Goal: Find specific page/section: Find specific page/section

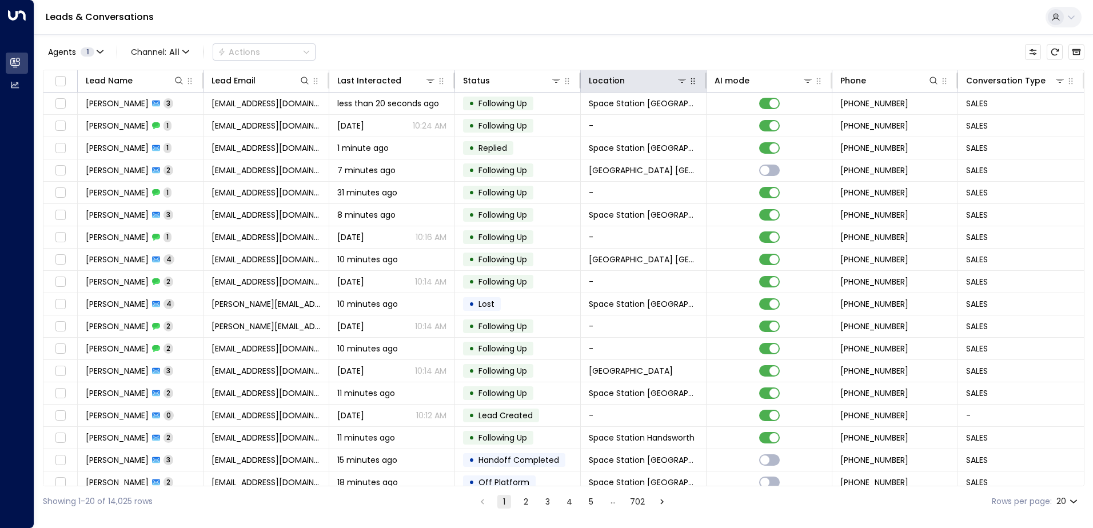
click at [689, 85] on icon "button" at bounding box center [693, 81] width 9 height 9
click at [680, 82] on icon at bounding box center [682, 81] width 8 height 4
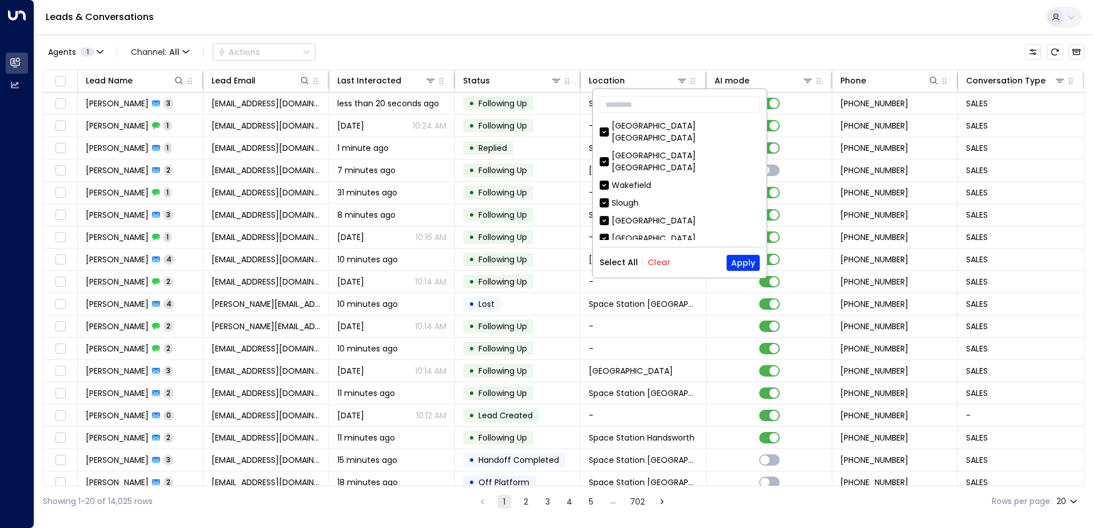
click at [660, 259] on button "Clear" at bounding box center [659, 262] width 23 height 9
click at [634, 126] on div "[GEOGRAPHIC_DATA] [GEOGRAPHIC_DATA]" at bounding box center [686, 132] width 148 height 24
click at [750, 261] on button "Apply" at bounding box center [743, 263] width 33 height 16
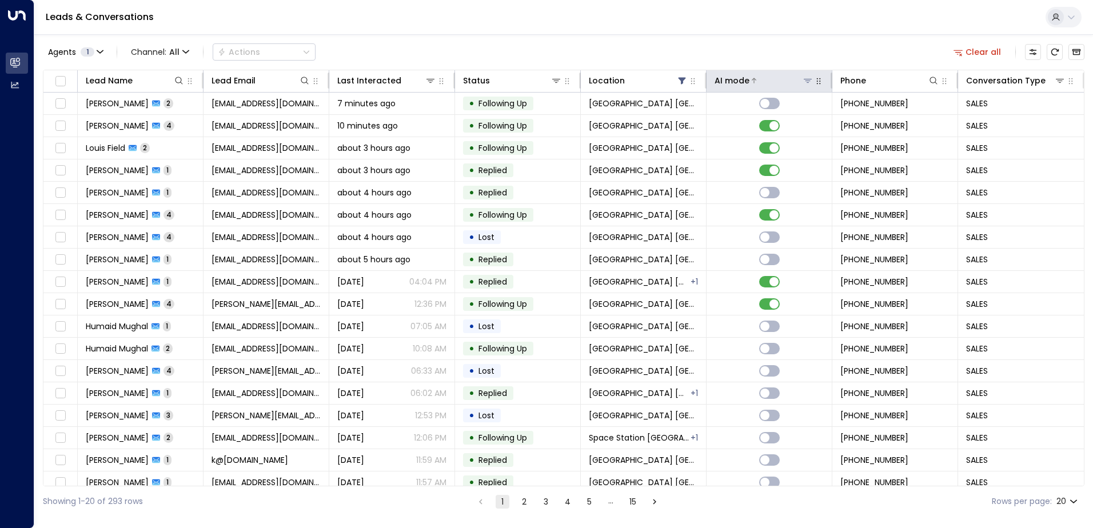
click at [727, 78] on div "AI mode" at bounding box center [732, 81] width 35 height 14
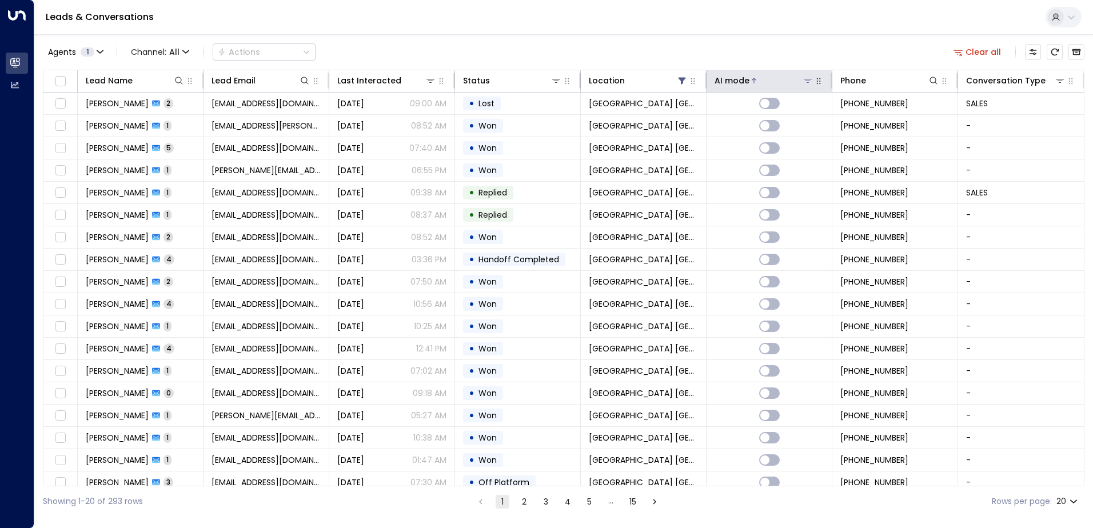
click at [727, 78] on div "AI mode" at bounding box center [732, 81] width 35 height 14
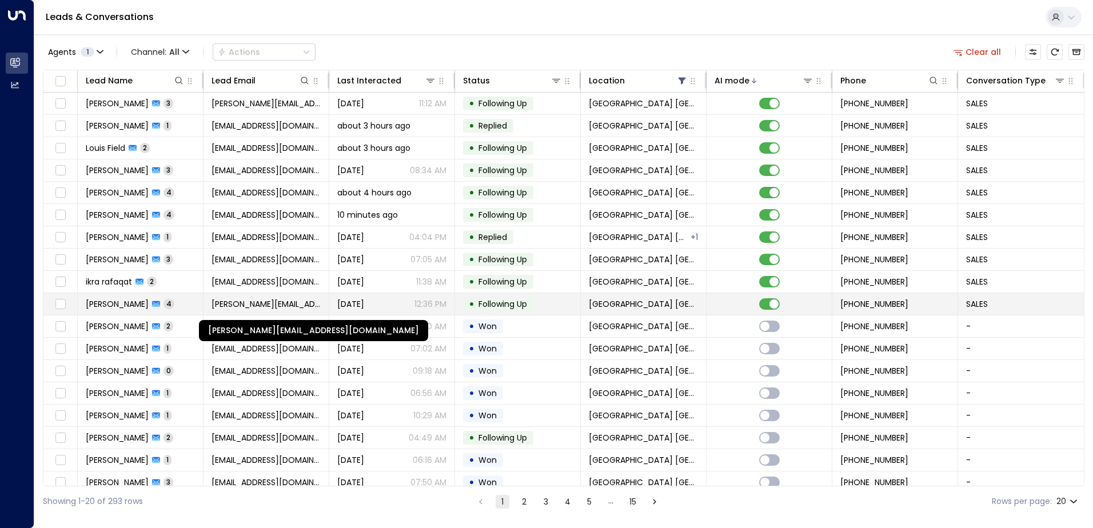
click at [246, 308] on span "[PERSON_NAME][EMAIL_ADDRESS][DOMAIN_NAME]" at bounding box center [266, 304] width 109 height 11
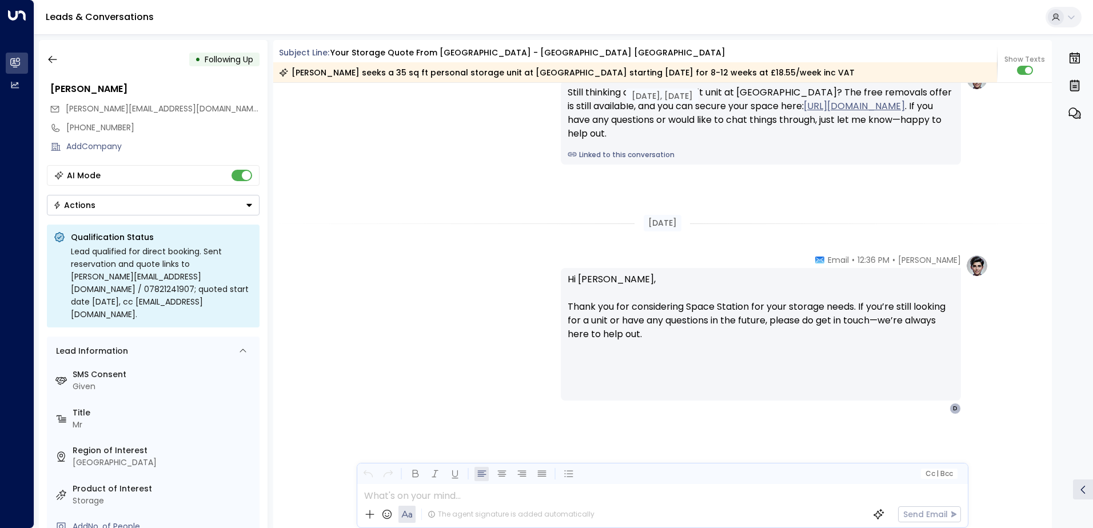
scroll to position [1740, 0]
click at [47, 56] on icon "button" at bounding box center [52, 59] width 11 height 11
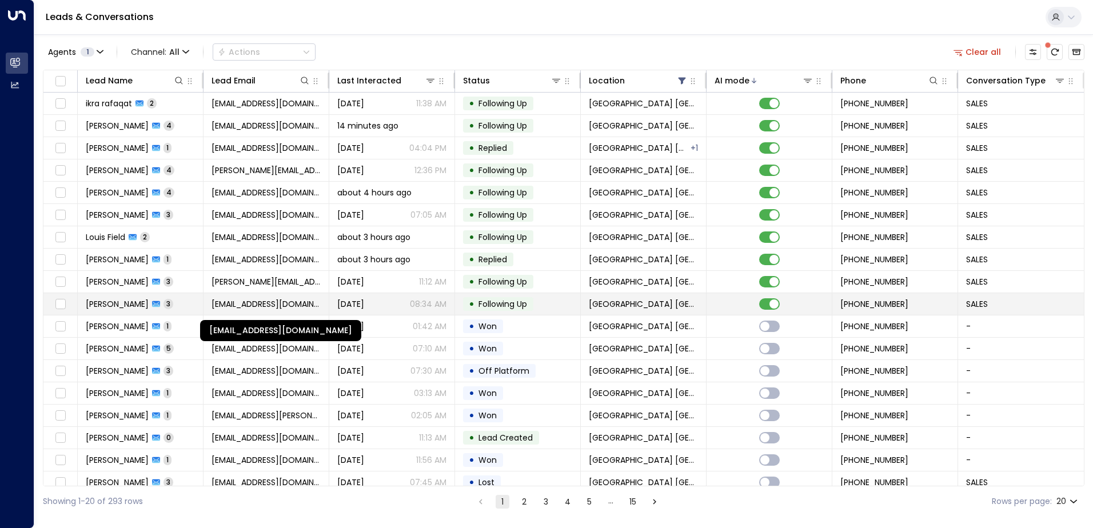
click at [262, 300] on span "[EMAIL_ADDRESS][DOMAIN_NAME]" at bounding box center [266, 304] width 109 height 11
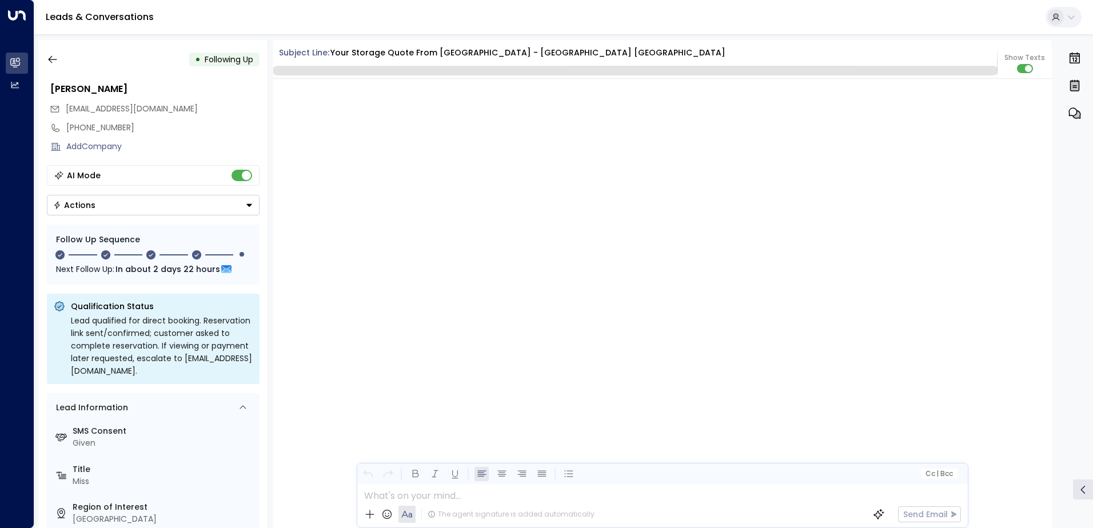
scroll to position [1910, 0]
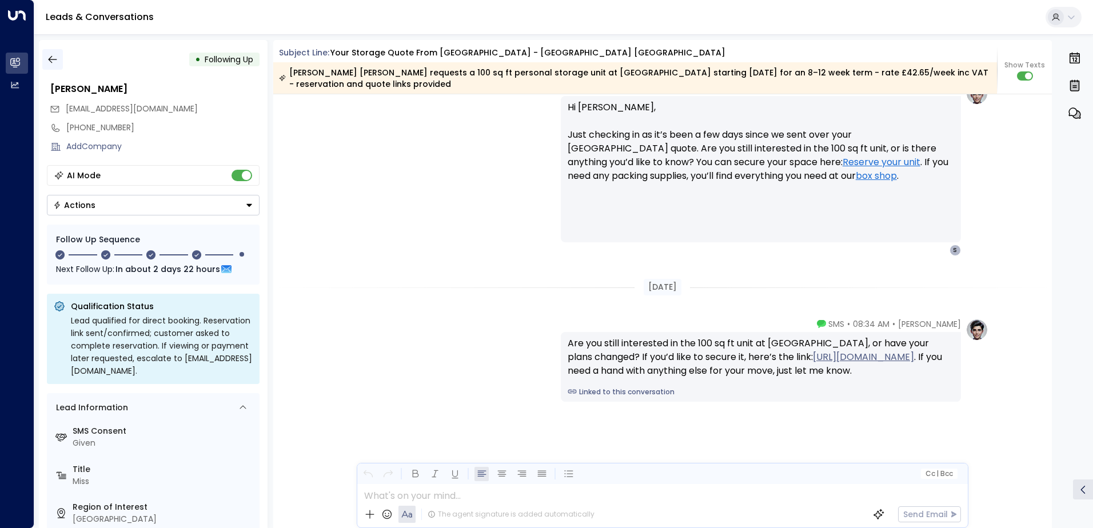
click at [50, 64] on icon "button" at bounding box center [52, 59] width 11 height 11
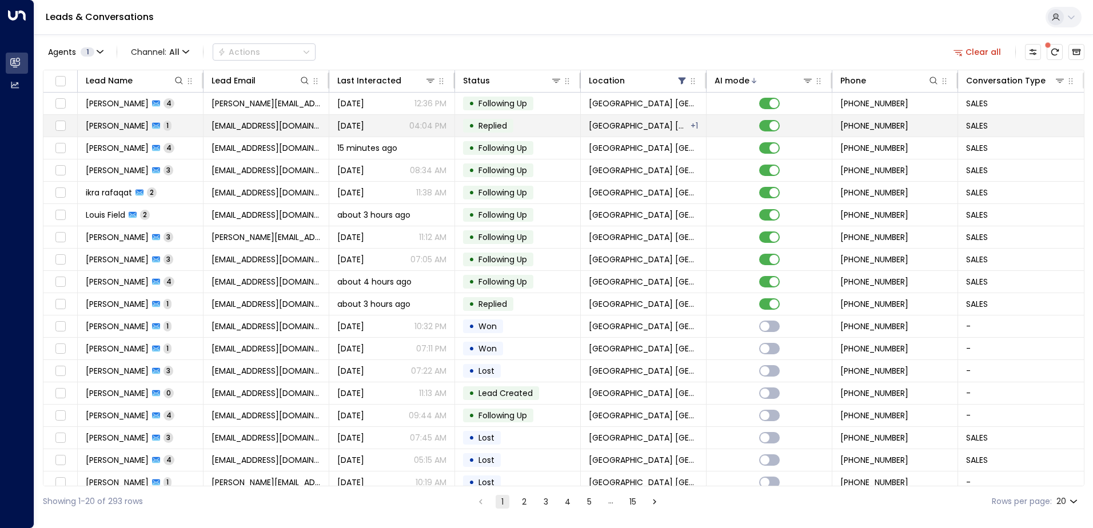
click at [230, 125] on span "[EMAIL_ADDRESS][DOMAIN_NAME]" at bounding box center [266, 125] width 109 height 11
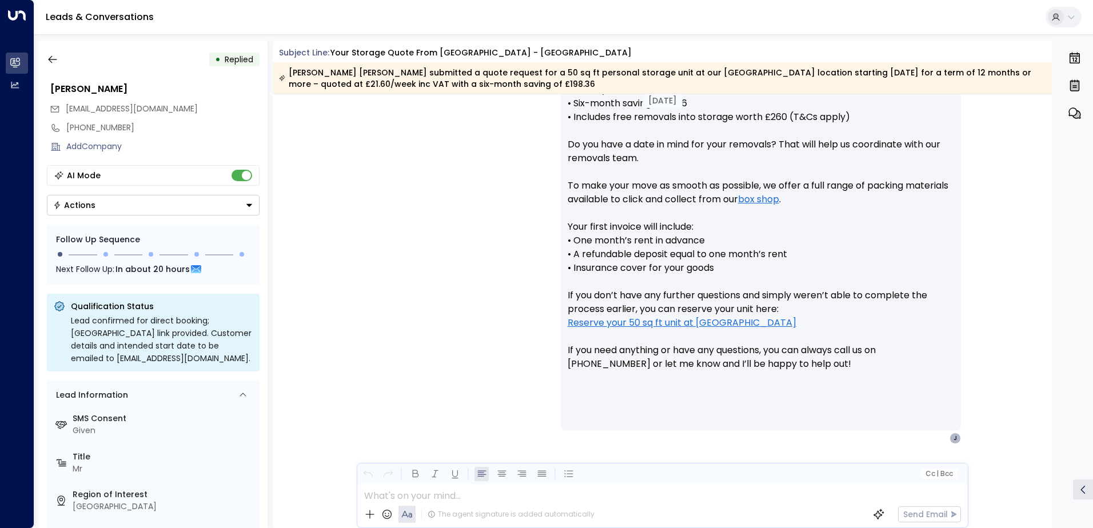
scroll to position [545, 0]
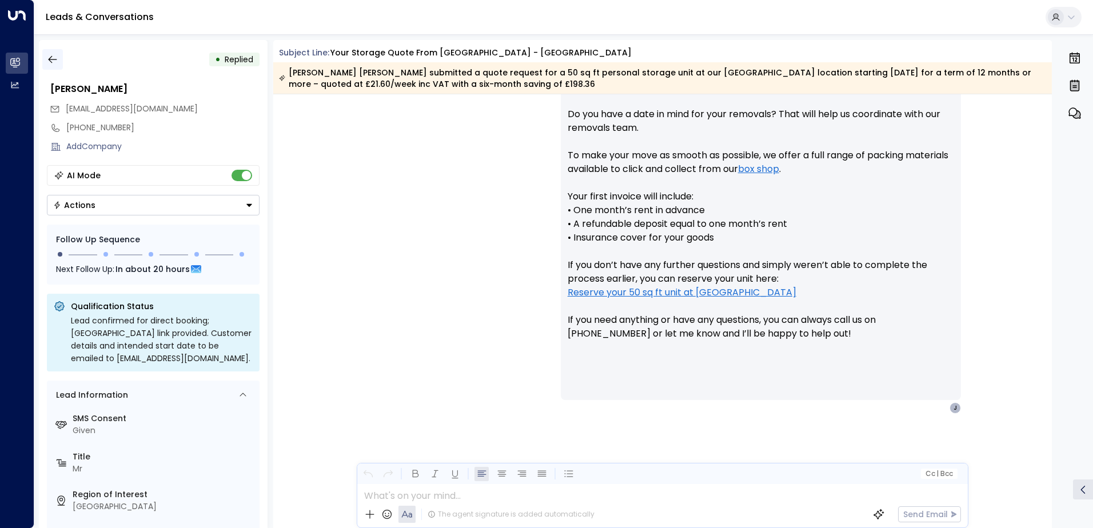
click at [51, 54] on icon "button" at bounding box center [52, 59] width 11 height 11
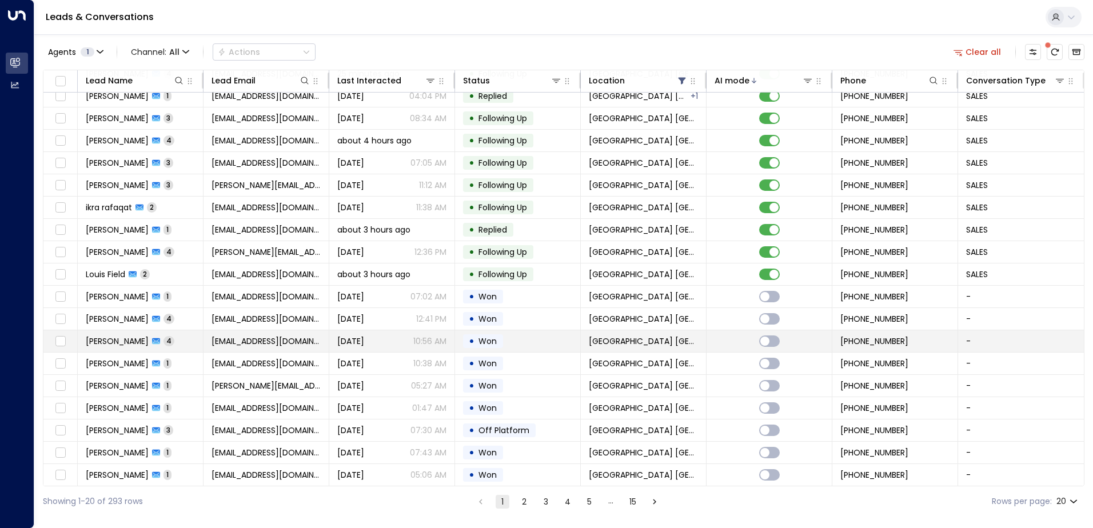
scroll to position [56, 0]
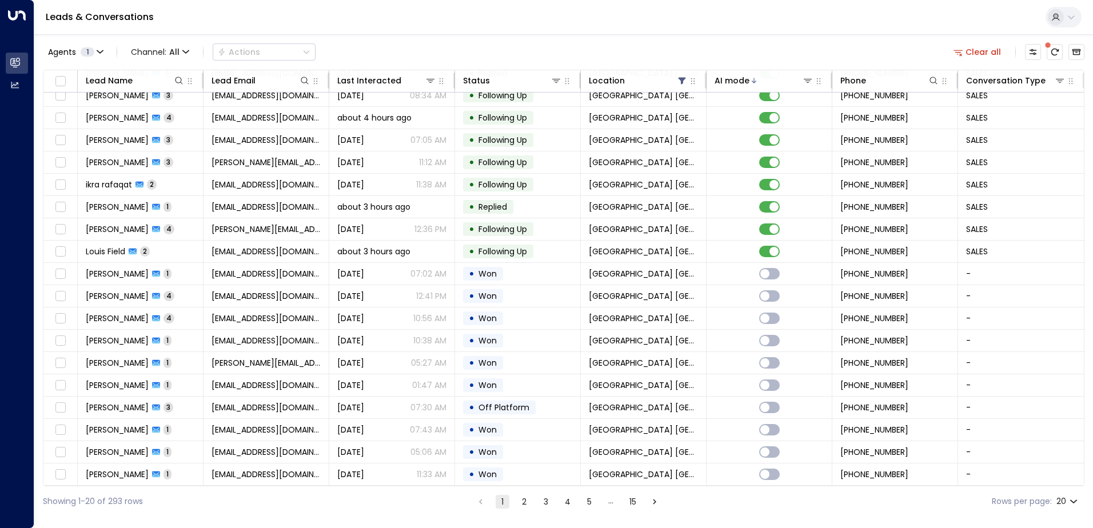
click at [523, 502] on button "2" at bounding box center [525, 502] width 14 height 14
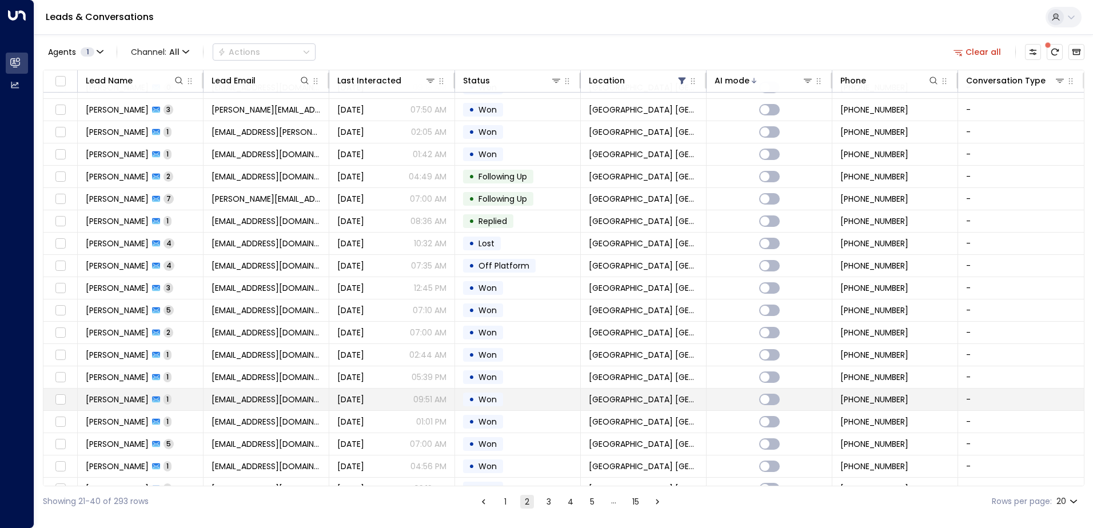
scroll to position [56, 0]
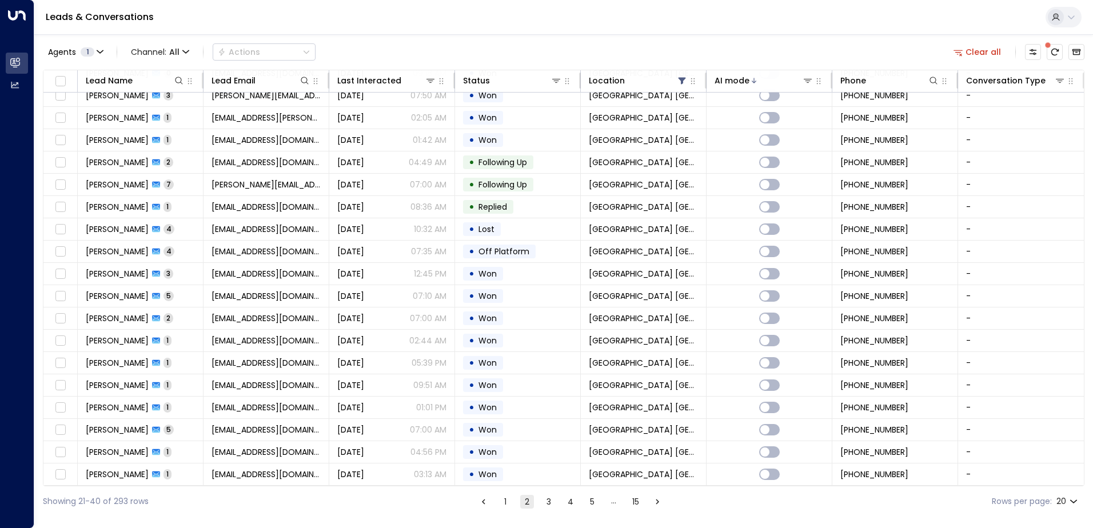
click at [545, 504] on button "3" at bounding box center [549, 502] width 14 height 14
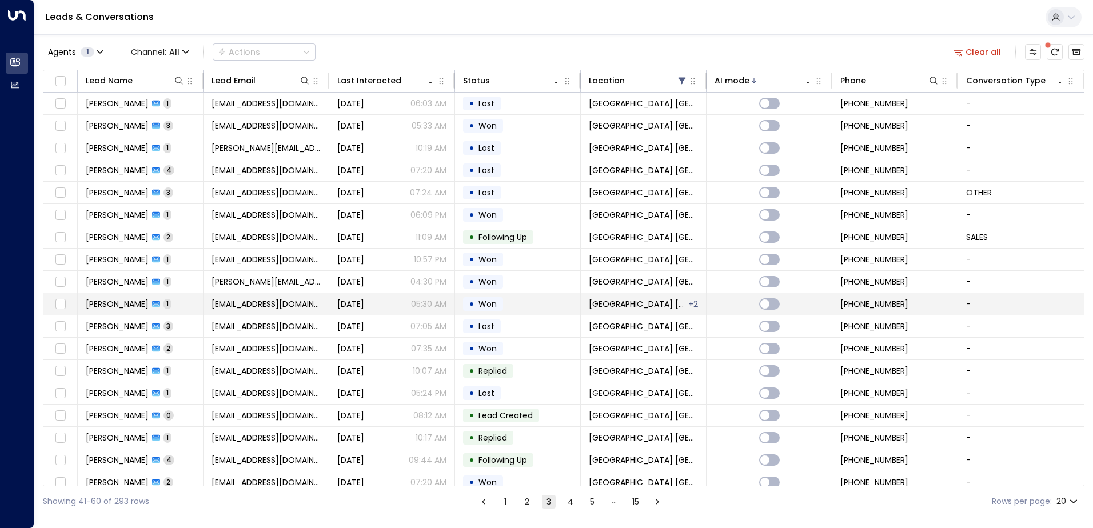
scroll to position [56, 0]
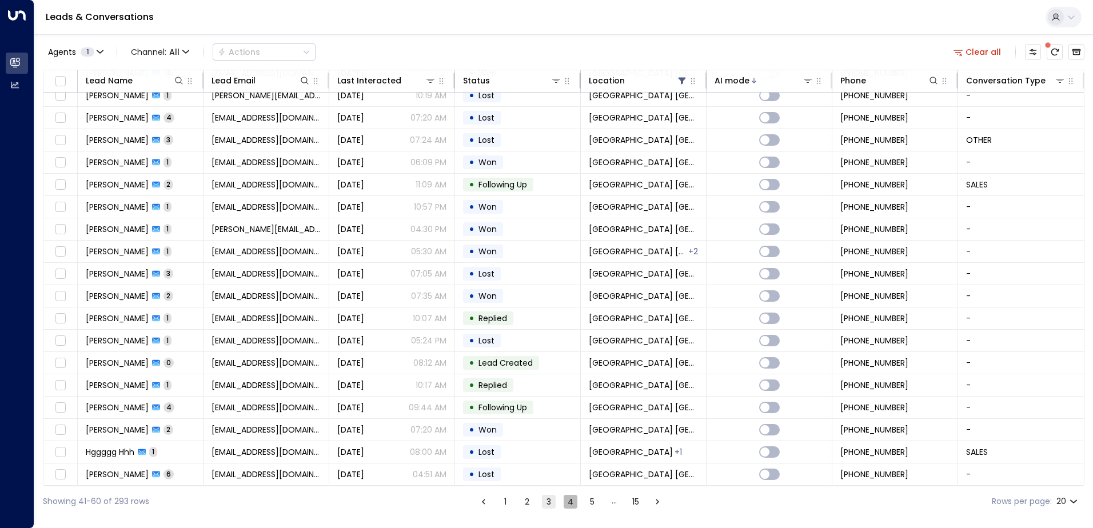
click at [574, 502] on button "4" at bounding box center [571, 502] width 14 height 14
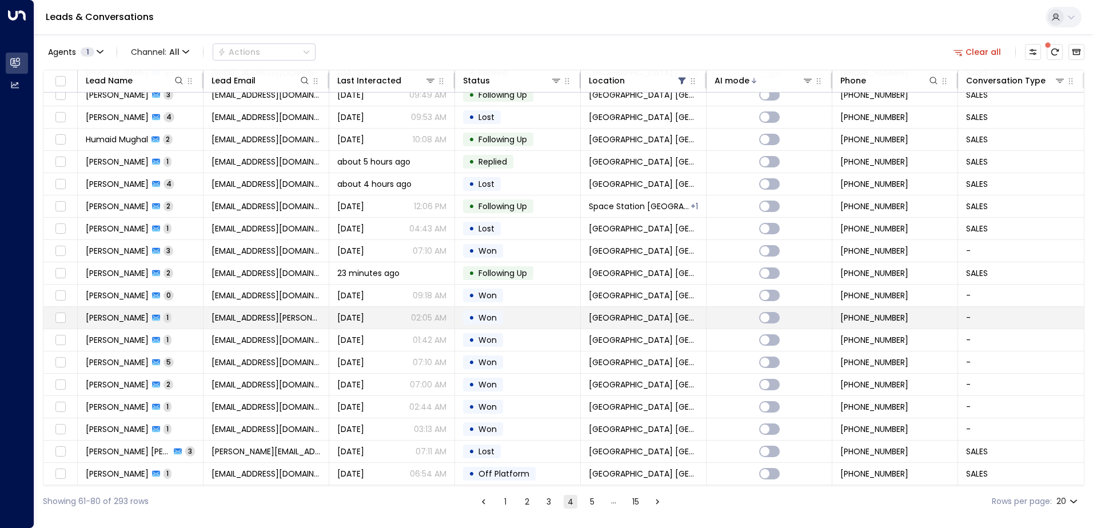
scroll to position [56, 0]
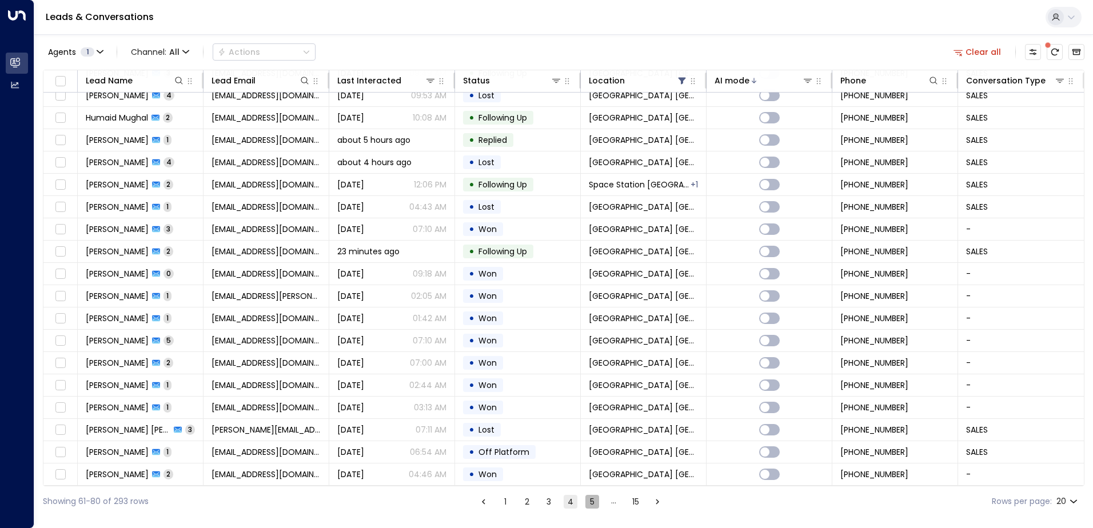
click at [593, 504] on button "5" at bounding box center [593, 502] width 14 height 14
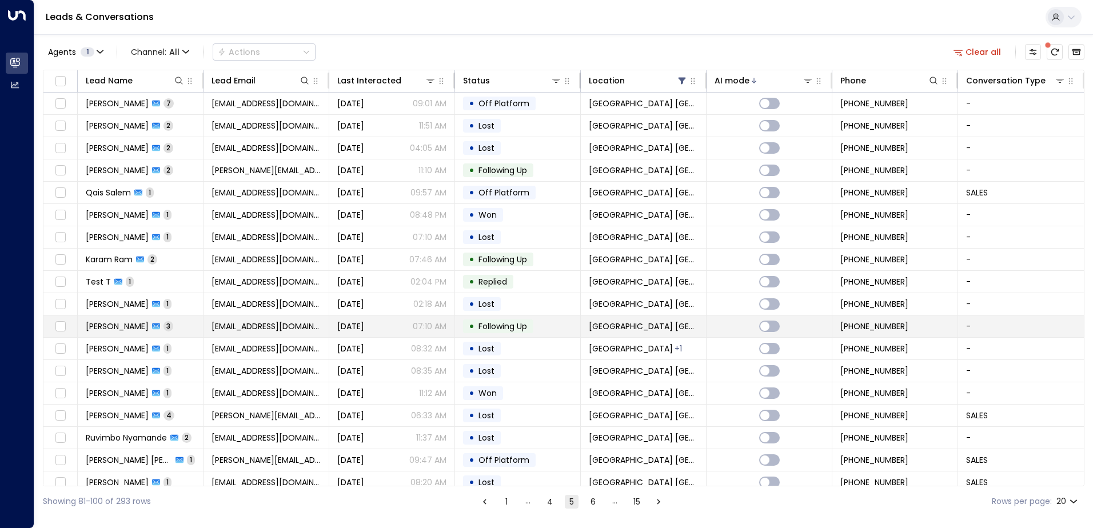
scroll to position [56, 0]
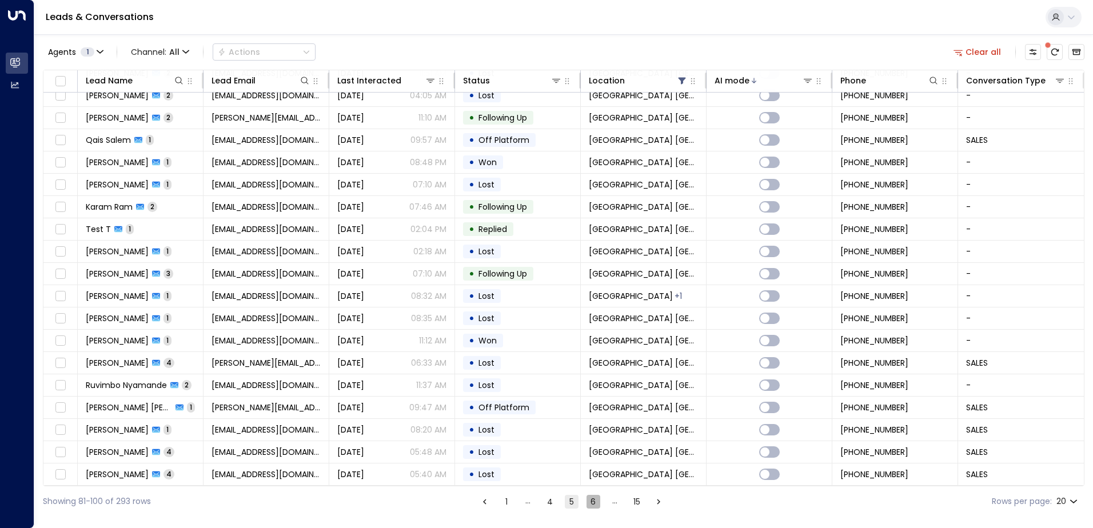
click at [595, 501] on button "6" at bounding box center [594, 502] width 14 height 14
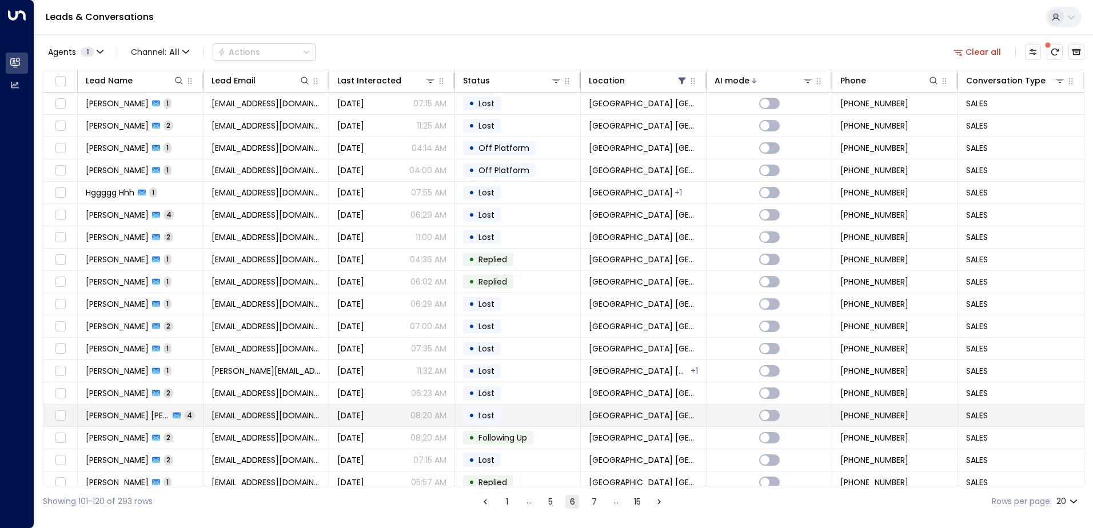
scroll to position [56, 0]
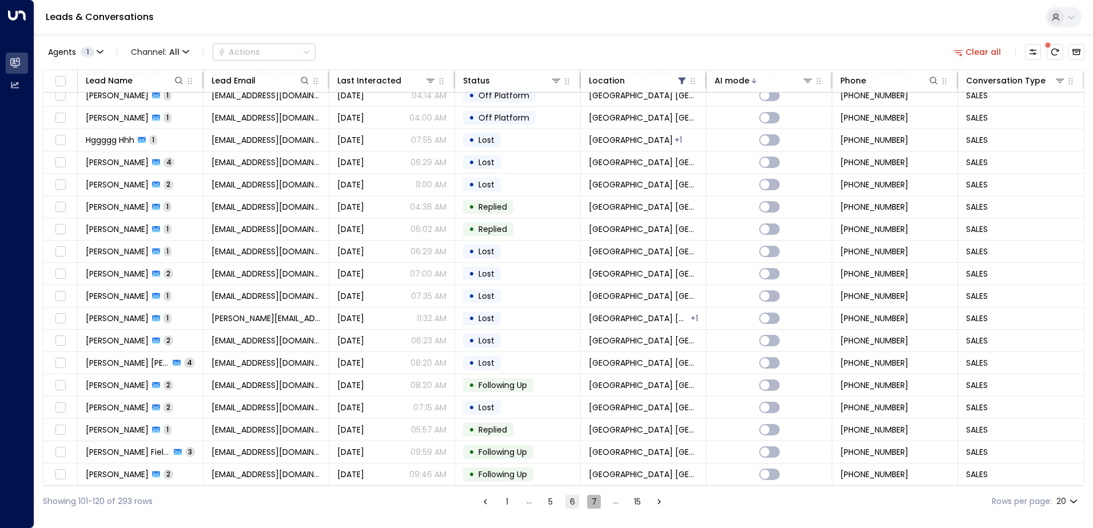
click at [590, 506] on button "7" at bounding box center [594, 502] width 14 height 14
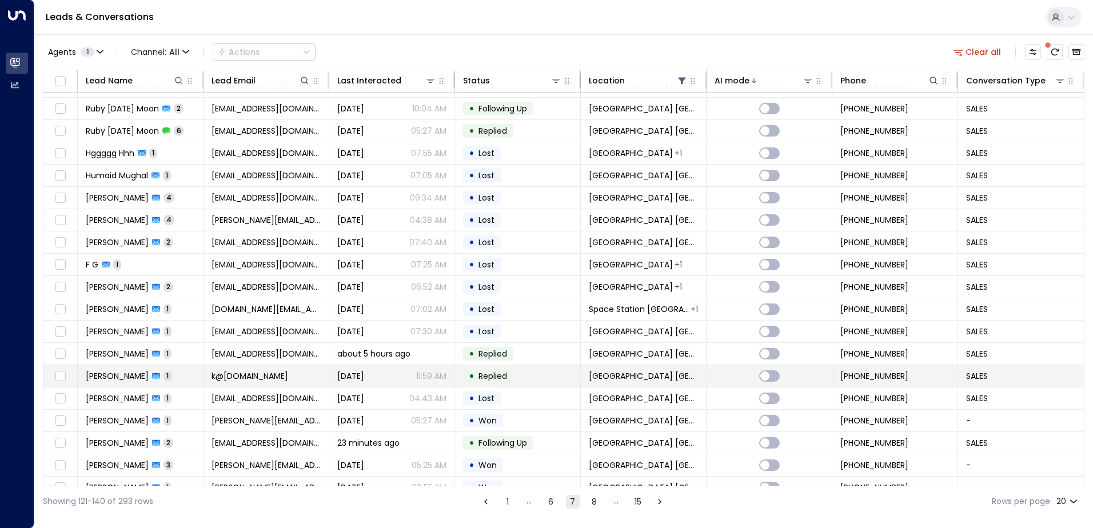
scroll to position [56, 0]
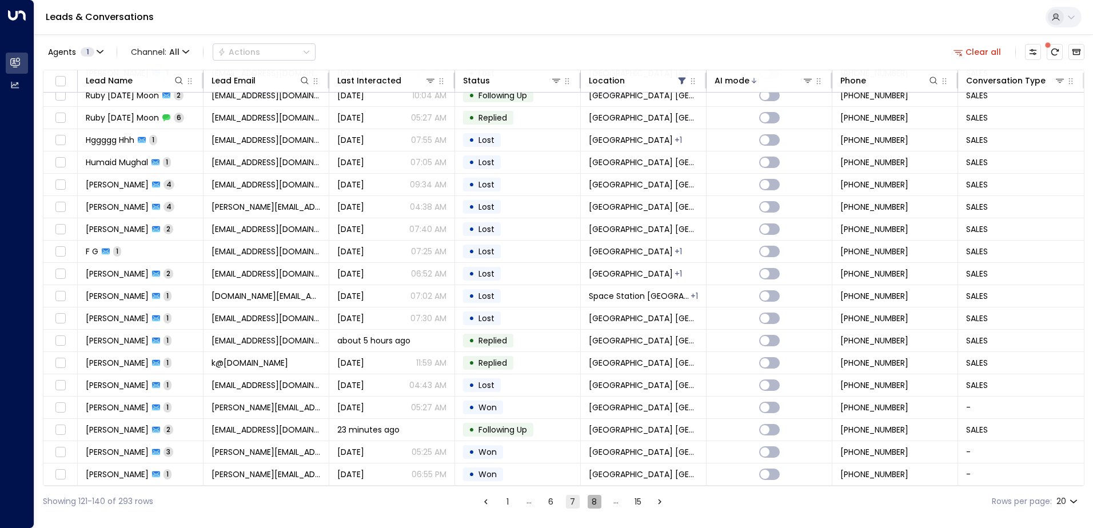
click at [594, 506] on button "8" at bounding box center [595, 502] width 14 height 14
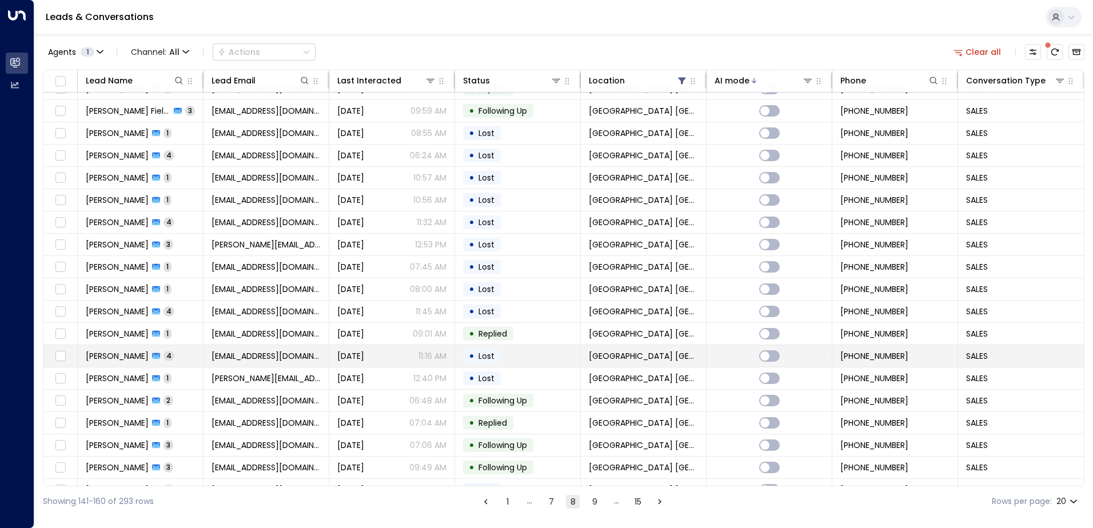
scroll to position [56, 0]
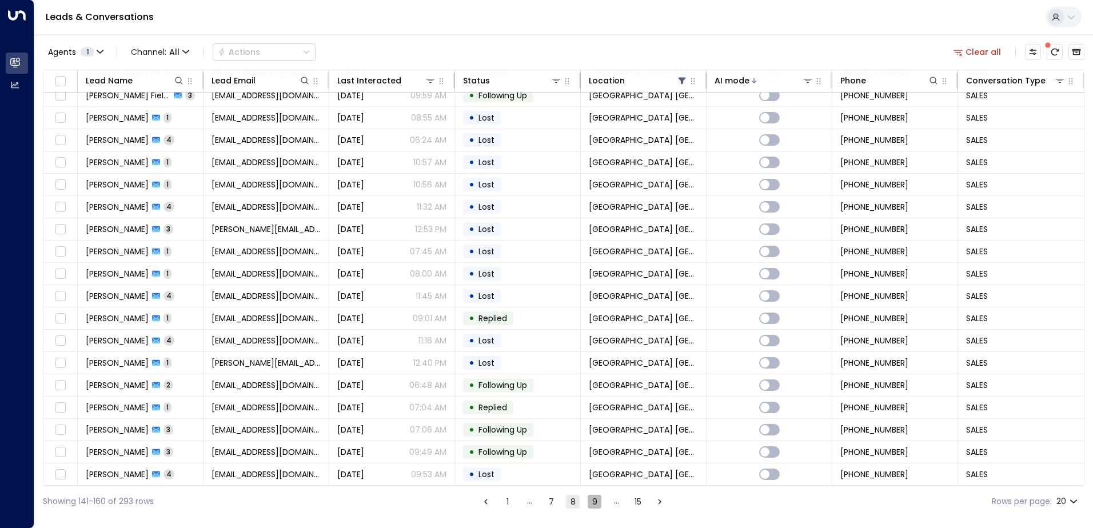
click at [595, 504] on button "9" at bounding box center [595, 502] width 14 height 14
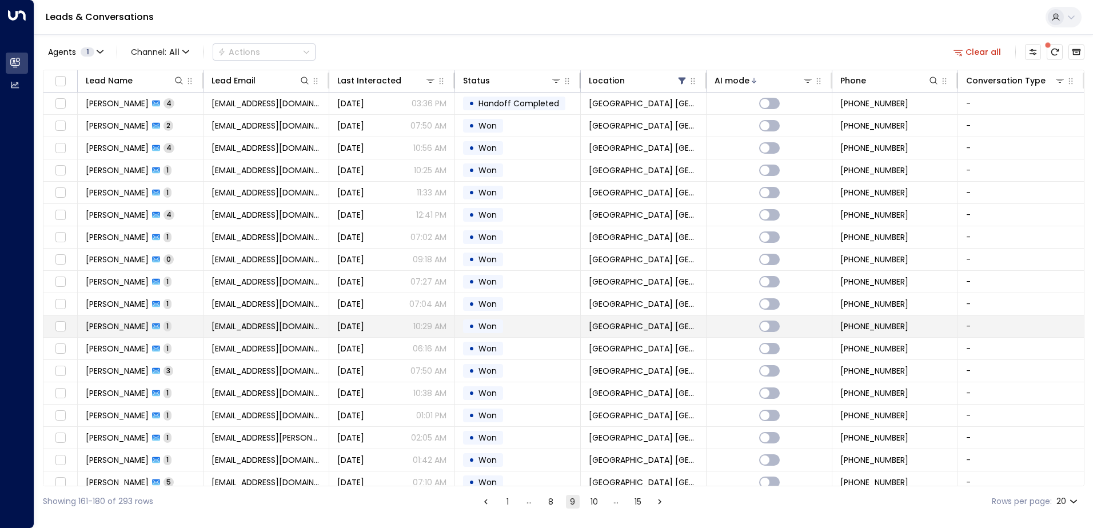
scroll to position [56, 0]
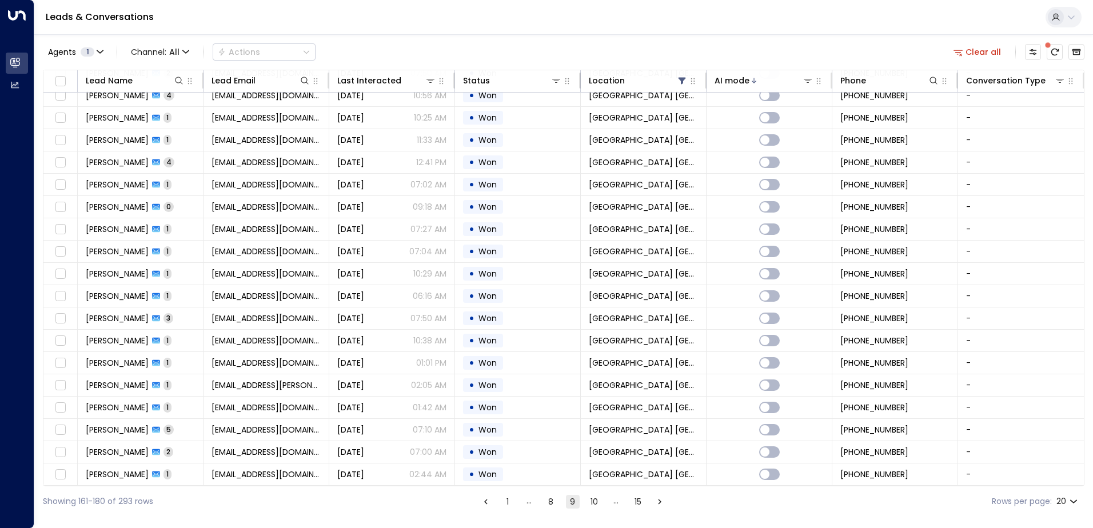
click at [594, 504] on button "10" at bounding box center [595, 502] width 14 height 14
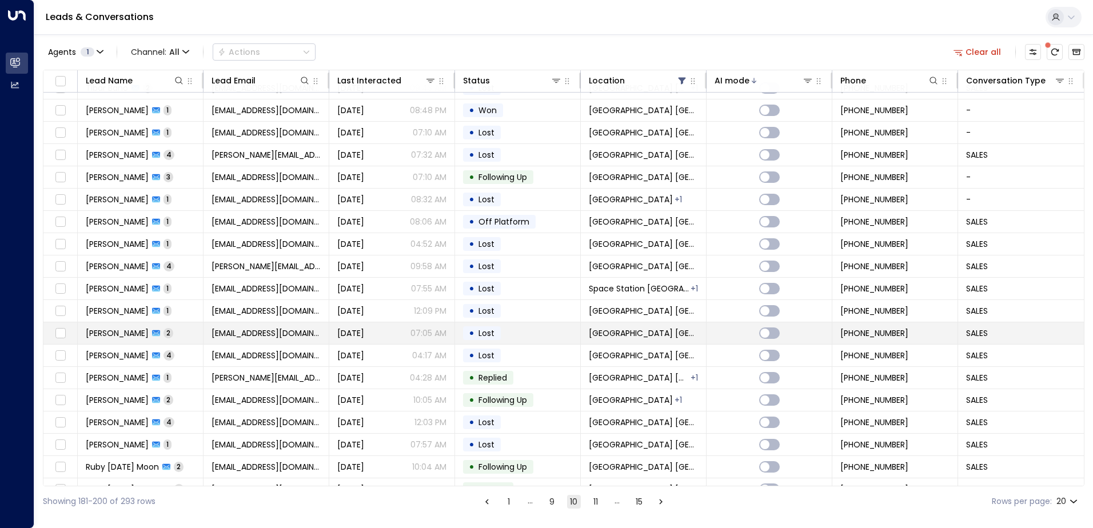
scroll to position [56, 0]
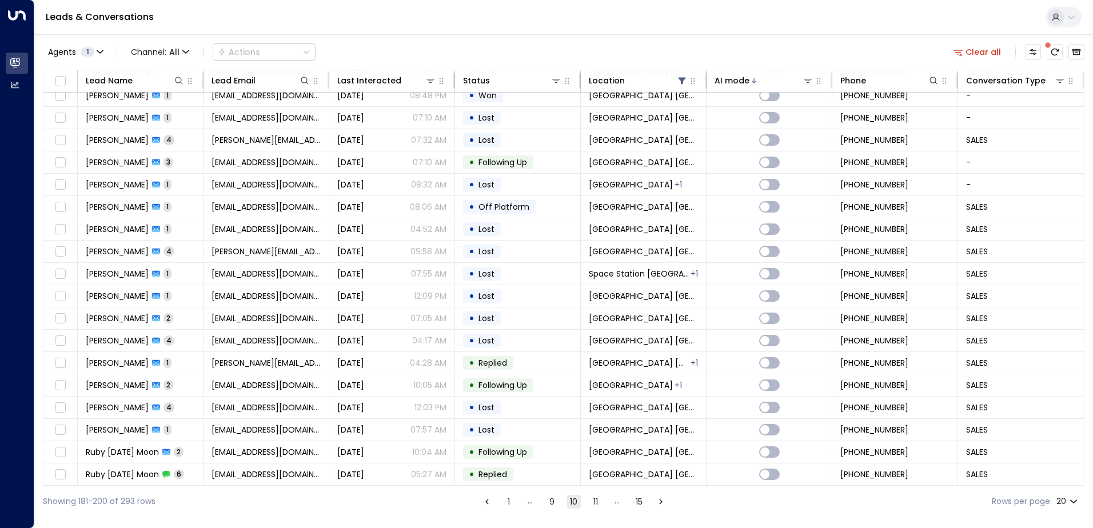
click at [590, 504] on button "11" at bounding box center [596, 502] width 14 height 14
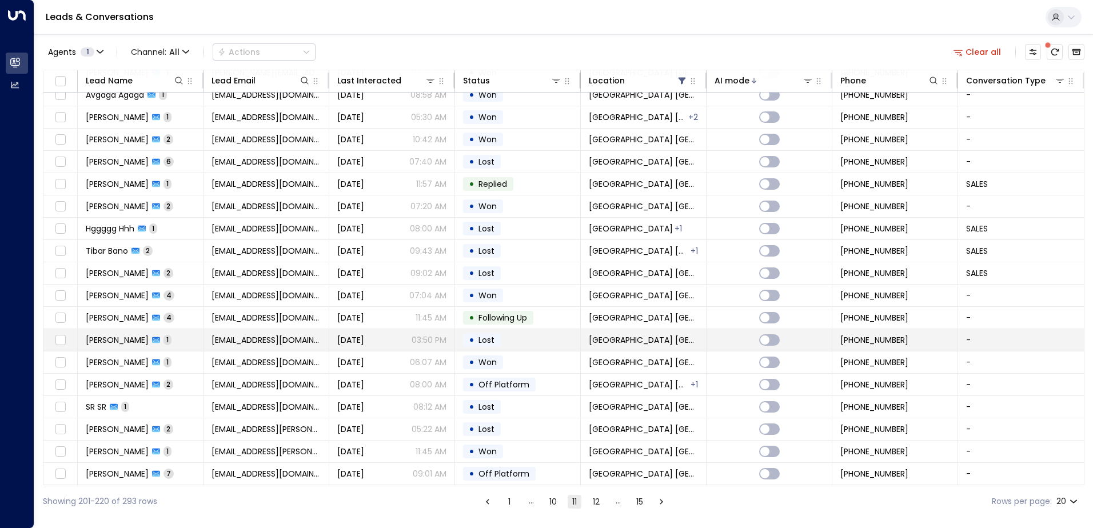
scroll to position [56, 0]
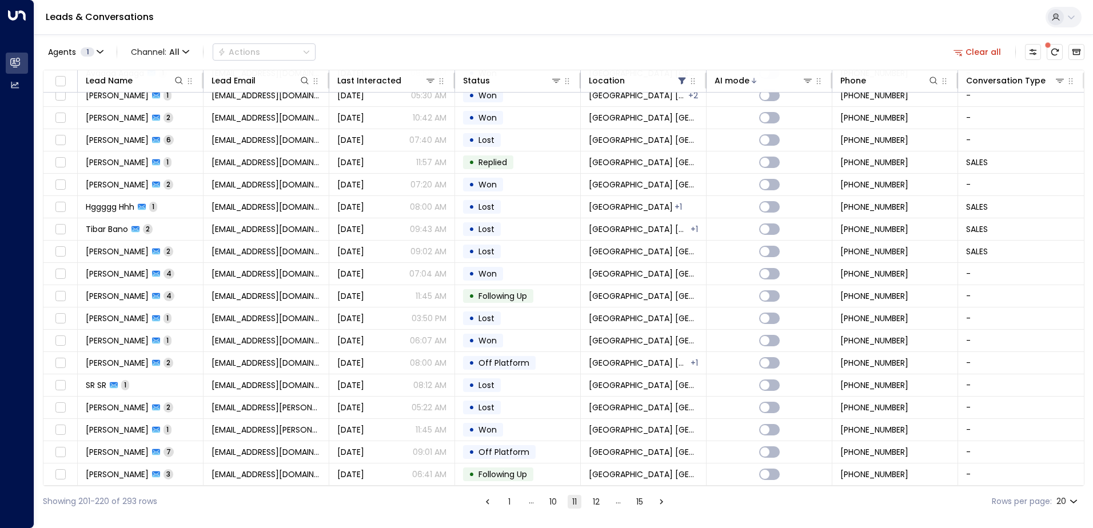
click at [595, 504] on button "12" at bounding box center [597, 502] width 14 height 14
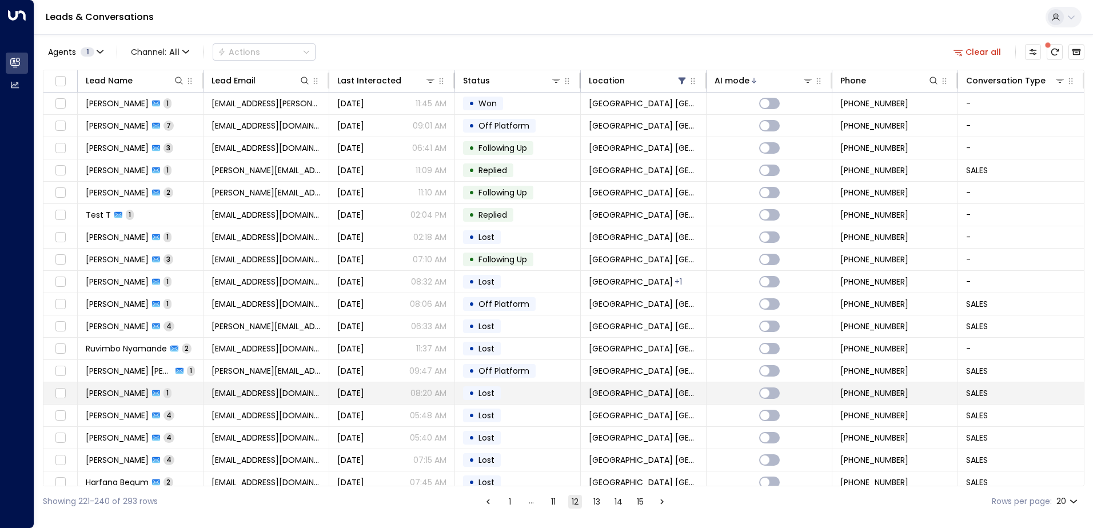
scroll to position [56, 0]
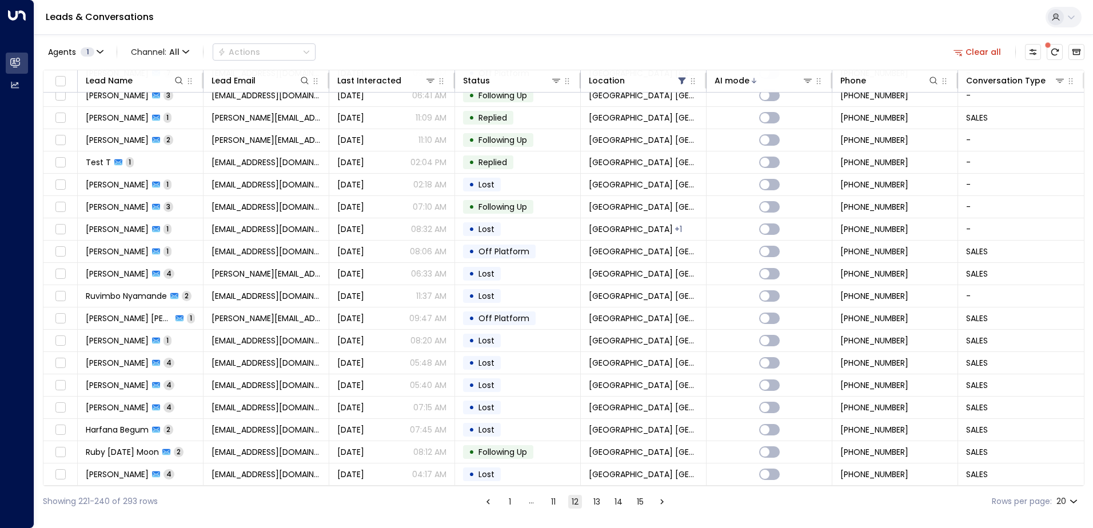
click at [597, 503] on button "13" at bounding box center [597, 502] width 14 height 14
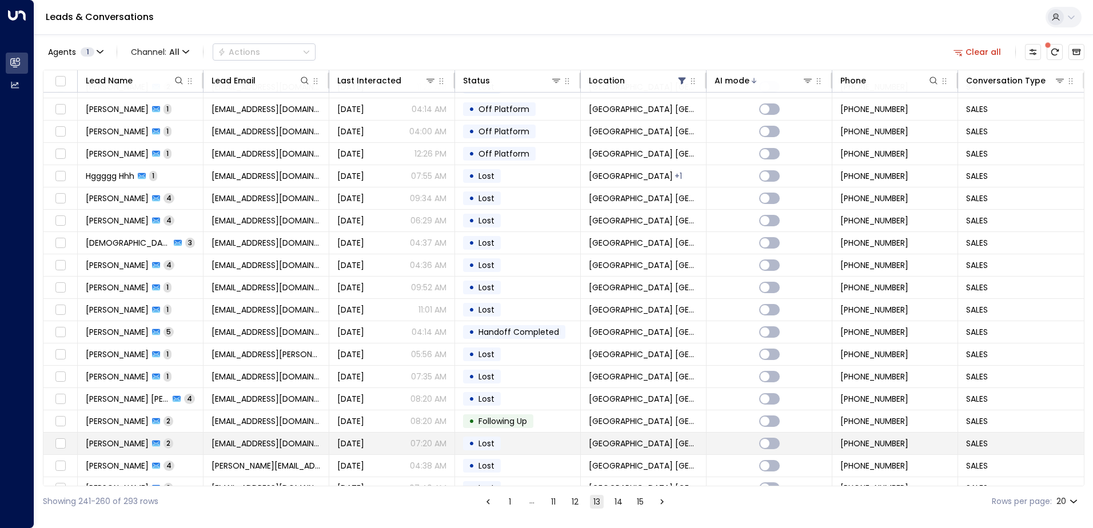
scroll to position [56, 0]
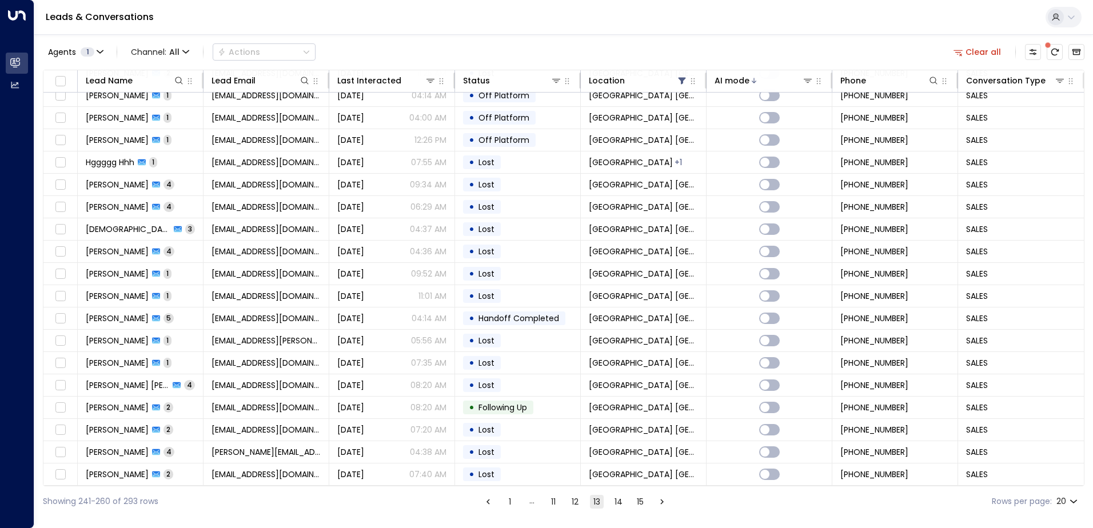
click at [613, 503] on button "14" at bounding box center [619, 502] width 14 height 14
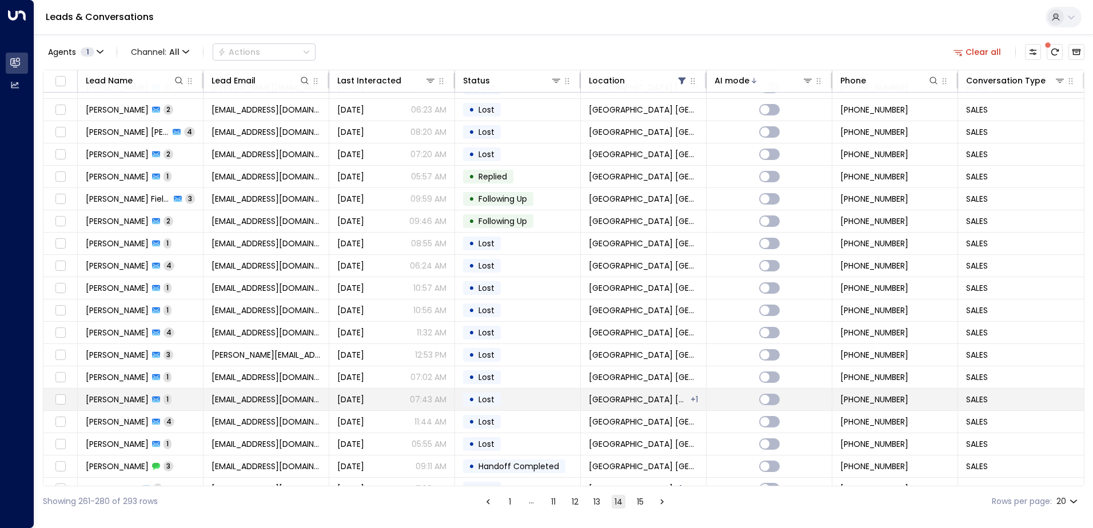
scroll to position [56, 0]
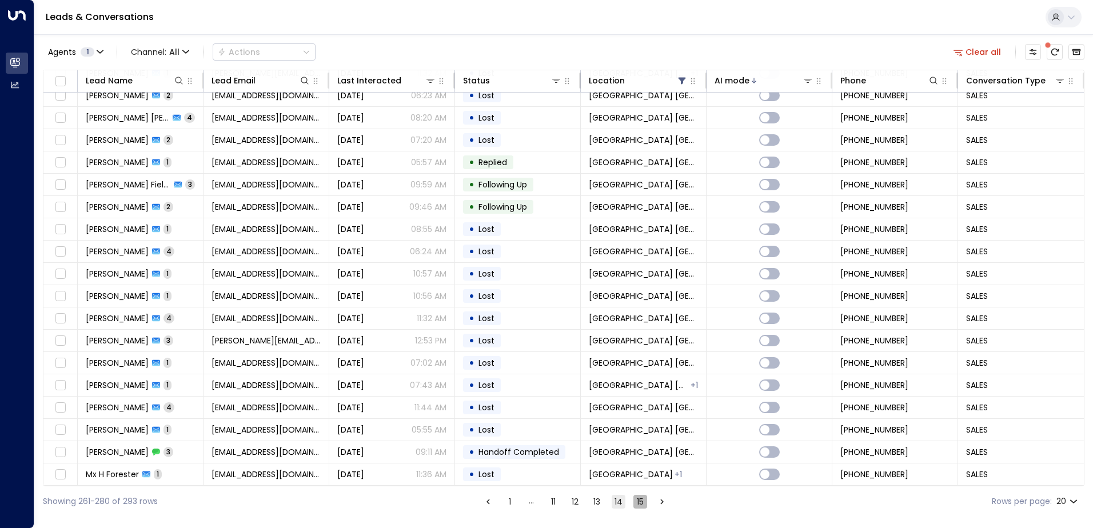
click at [634, 502] on button "15" at bounding box center [641, 502] width 14 height 14
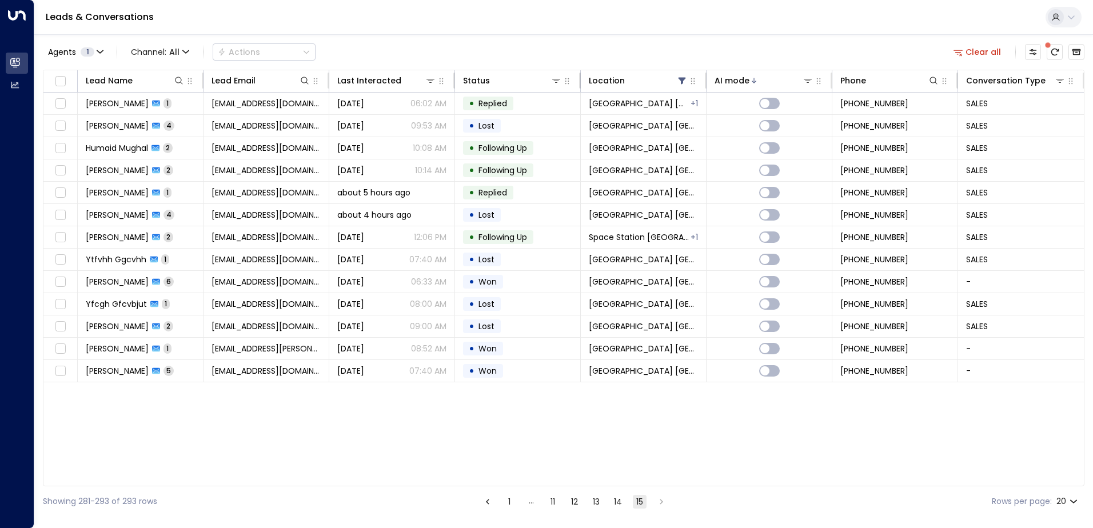
click at [663, 503] on li "pagination navigation" at bounding box center [661, 502] width 15 height 14
